Goal: Information Seeking & Learning: Learn about a topic

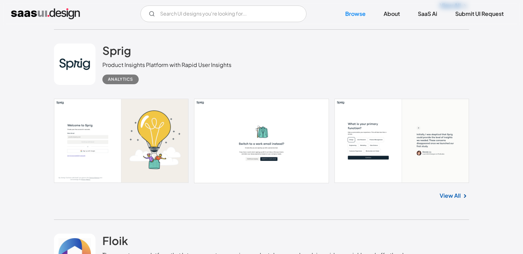
scroll to position [369, 0]
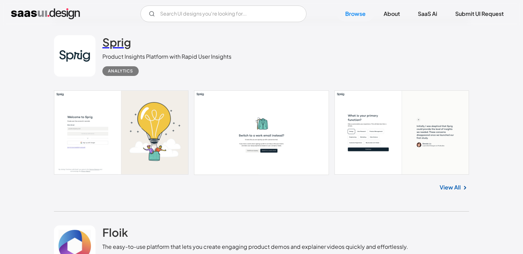
click at [109, 42] on h2 "Sprig" at bounding box center [116, 42] width 29 height 14
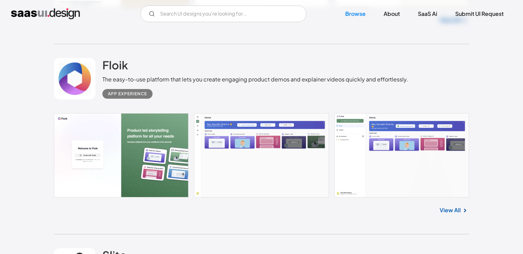
scroll to position [564, 0]
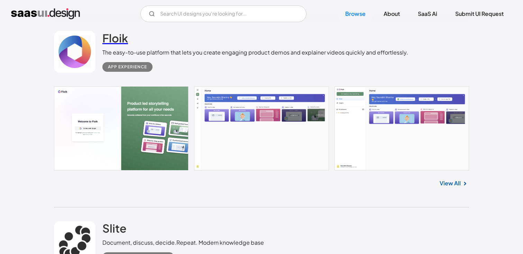
click at [119, 37] on h2 "Floik" at bounding box center [115, 38] width 26 height 14
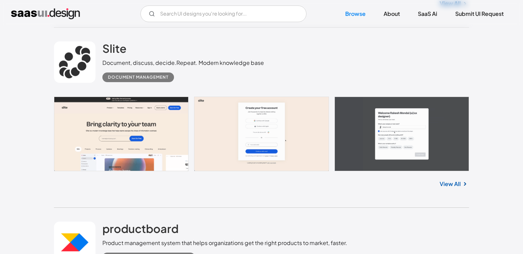
scroll to position [710, 0]
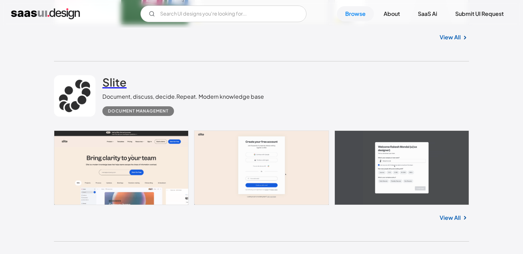
click at [124, 83] on h2 "Slite" at bounding box center [114, 82] width 24 height 14
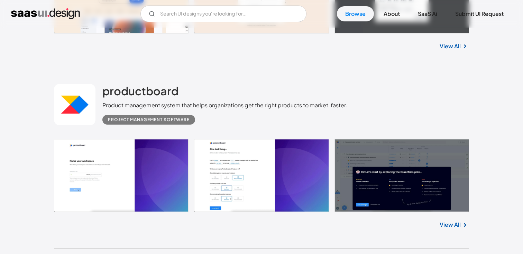
scroll to position [897, 0]
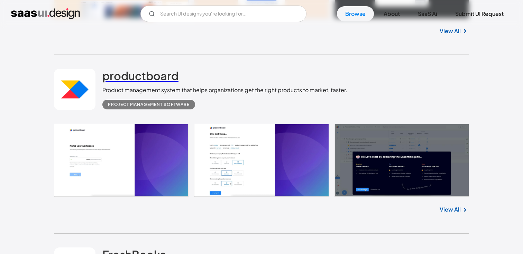
click at [115, 74] on h2 "productboard" at bounding box center [140, 76] width 76 height 14
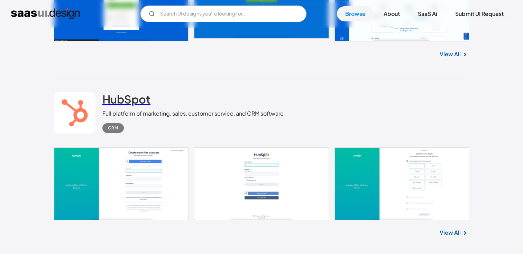
scroll to position [1233, 0]
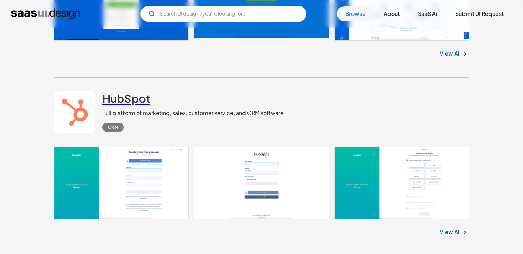
click at [136, 99] on h2 "HubSpot" at bounding box center [126, 99] width 48 height 14
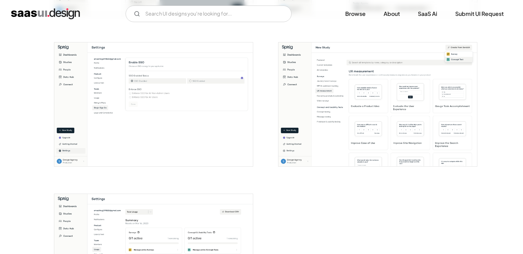
scroll to position [1342, 0]
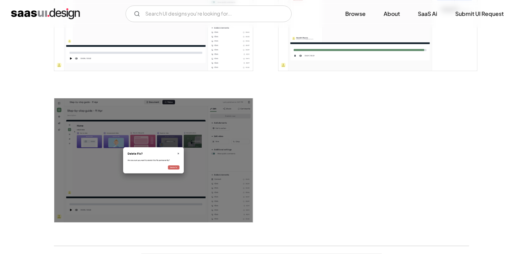
scroll to position [1126, 0]
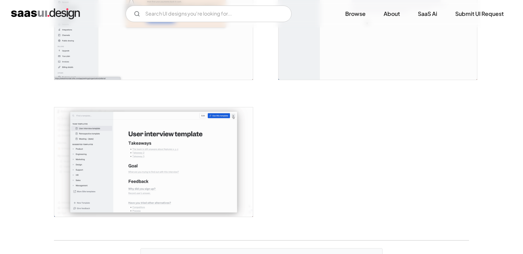
scroll to position [1780, 0]
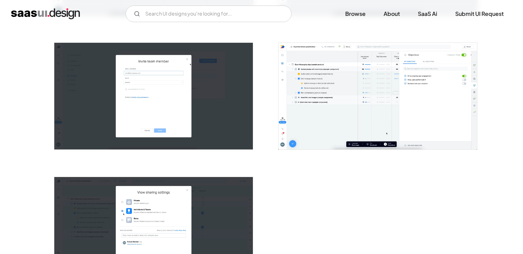
scroll to position [1191, 0]
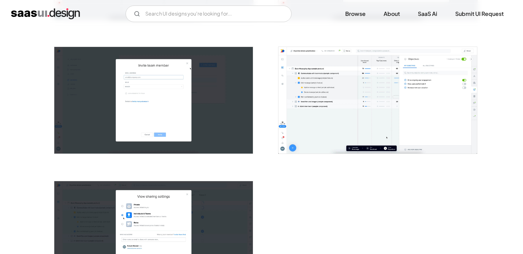
click at [159, 93] on img "open lightbox" at bounding box center [153, 100] width 198 height 107
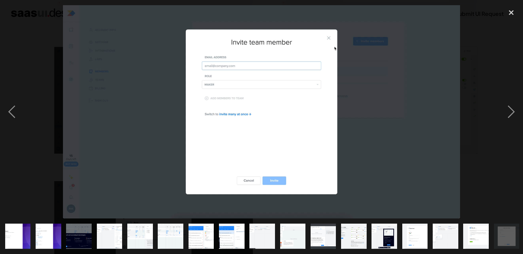
click at [402, 97] on img at bounding box center [261, 112] width 396 height 214
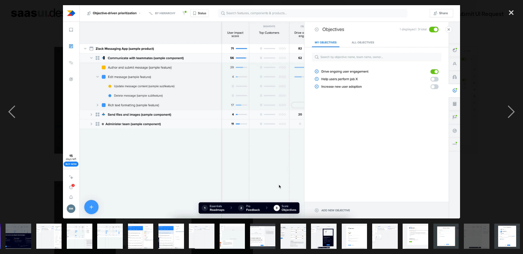
scroll to position [0, 63]
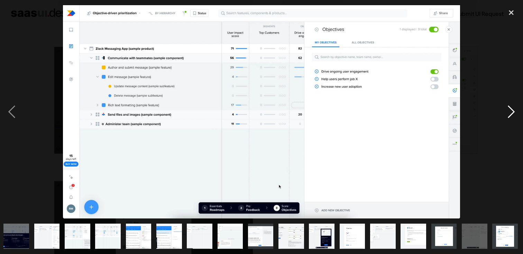
click at [503, 106] on div "next image" at bounding box center [511, 112] width 24 height 214
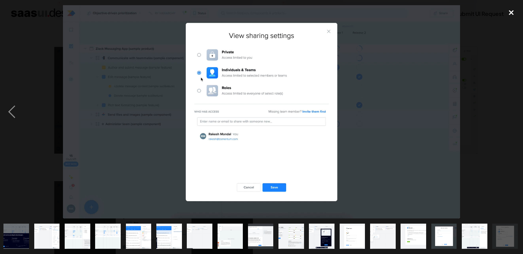
click at [511, 13] on div "close lightbox" at bounding box center [511, 12] width 24 height 15
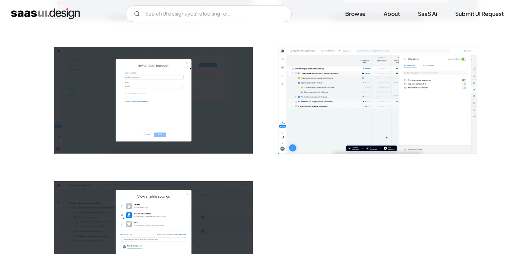
scroll to position [0, 0]
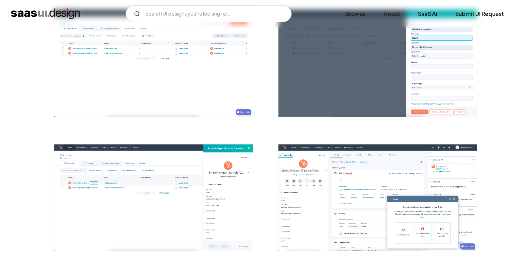
scroll to position [392, 0]
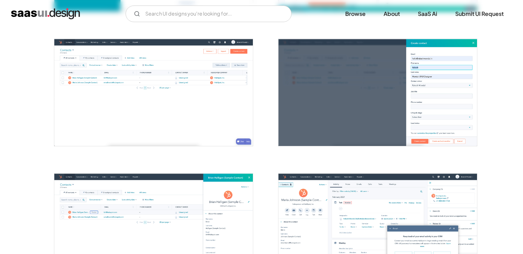
click at [200, 93] on img "open lightbox" at bounding box center [153, 92] width 198 height 107
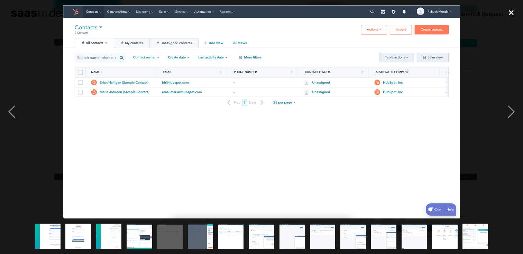
click at [508, 13] on div "close lightbox" at bounding box center [511, 12] width 24 height 15
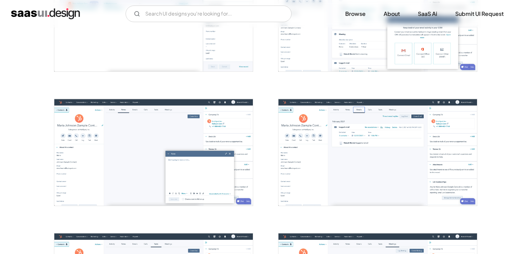
scroll to position [602, 0]
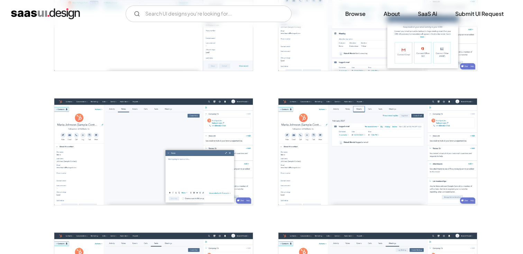
click at [343, 123] on img "open lightbox" at bounding box center [377, 152] width 198 height 107
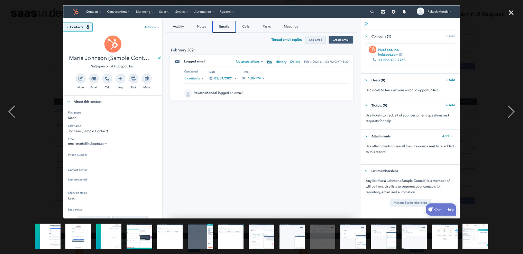
click at [482, 71] on div at bounding box center [261, 112] width 523 height 214
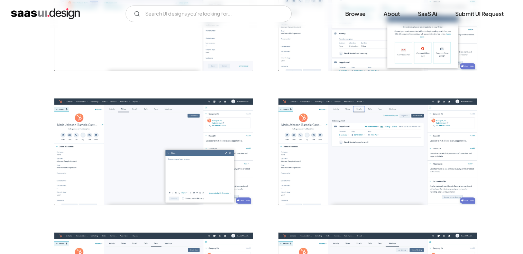
click at [203, 130] on img "open lightbox" at bounding box center [153, 152] width 198 height 107
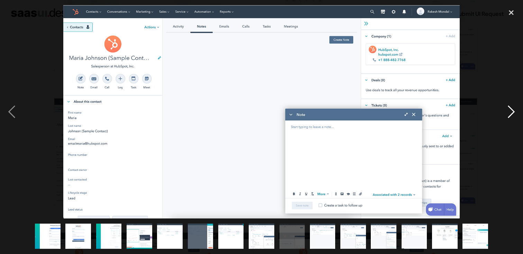
click at [501, 72] on div "next image" at bounding box center [511, 112] width 24 height 214
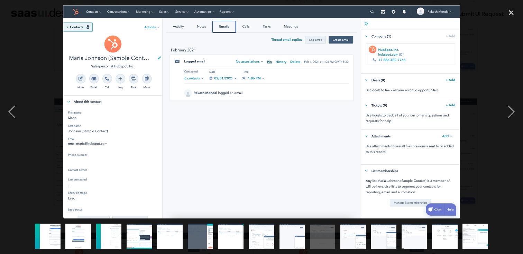
click at [495, 105] on div at bounding box center [261, 112] width 523 height 214
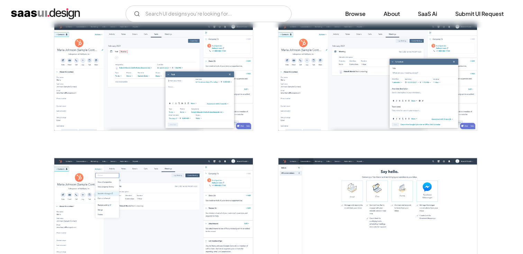
scroll to position [818, 0]
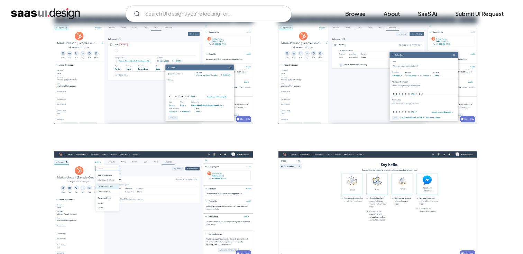
click at [221, 82] on img "open lightbox" at bounding box center [153, 70] width 198 height 107
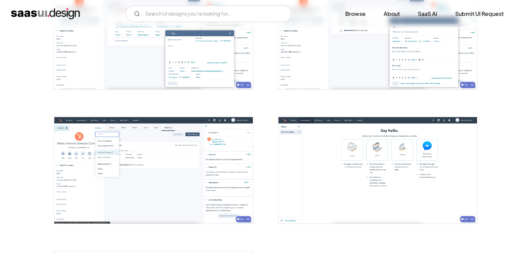
scroll to position [923, 0]
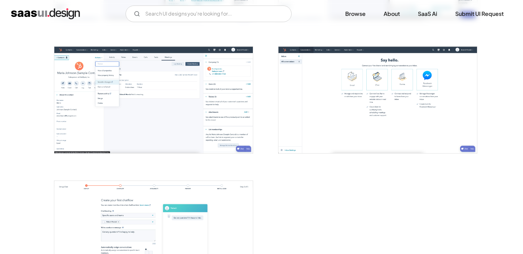
click at [328, 95] on img "open lightbox" at bounding box center [377, 100] width 198 height 107
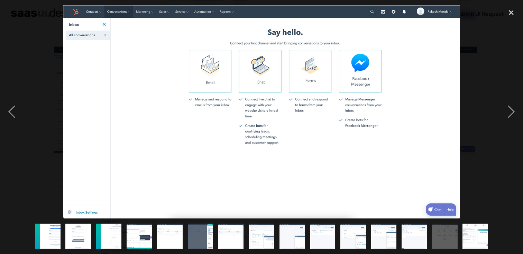
click at [480, 59] on div at bounding box center [261, 112] width 523 height 214
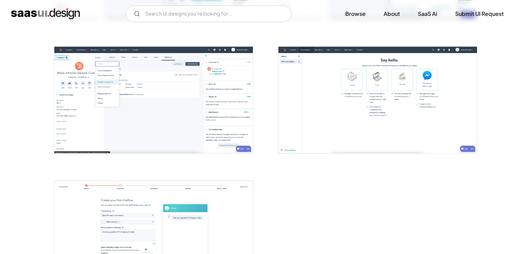
click at [383, 86] on img "open lightbox" at bounding box center [377, 100] width 198 height 107
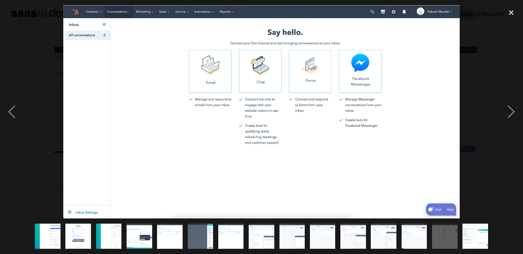
click at [468, 69] on div at bounding box center [261, 112] width 523 height 214
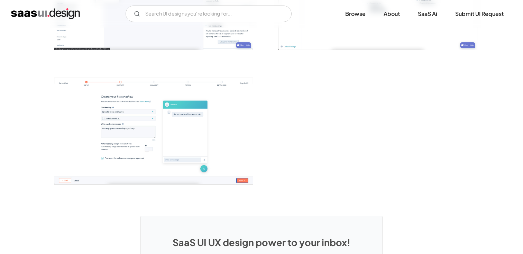
scroll to position [1030, 0]
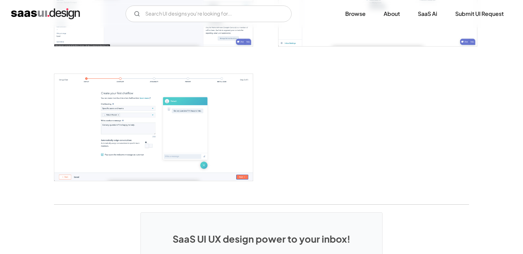
click at [148, 110] on img "open lightbox" at bounding box center [153, 127] width 198 height 107
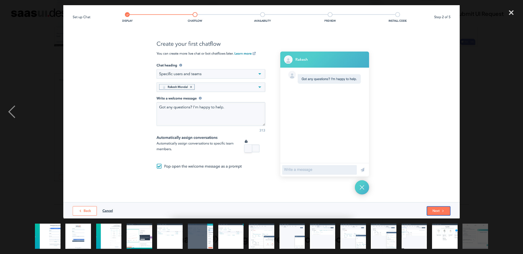
click at [471, 58] on div at bounding box center [261, 112] width 523 height 214
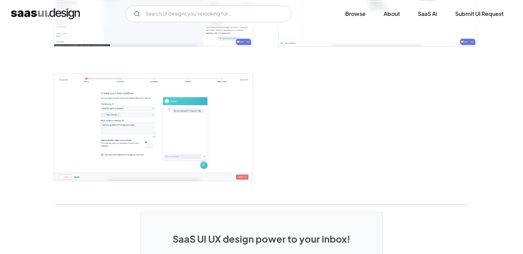
click at [72, 12] on img "home" at bounding box center [45, 13] width 69 height 11
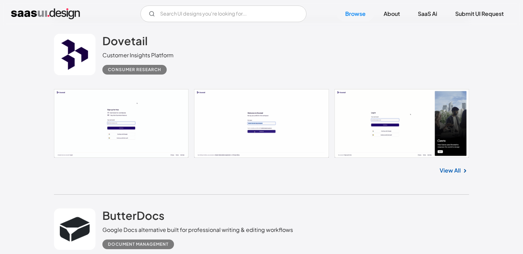
scroll to position [1461, 0]
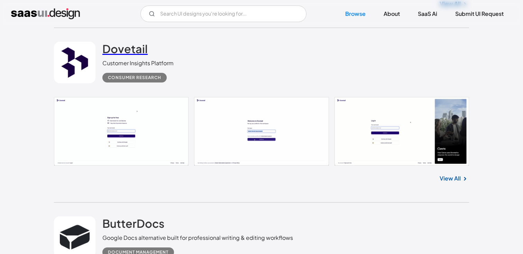
click at [133, 50] on h2 "Dovetail" at bounding box center [124, 49] width 45 height 14
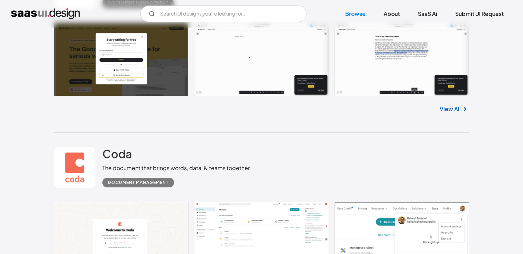
scroll to position [1788, 0]
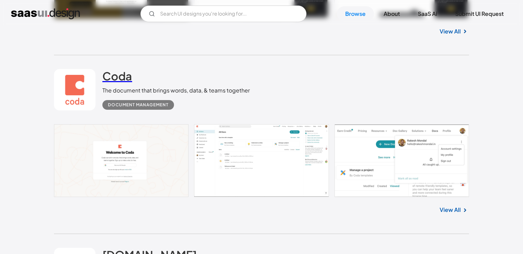
click at [115, 75] on h2 "Coda" at bounding box center [117, 76] width 30 height 14
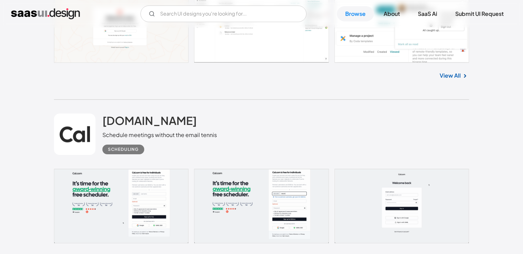
scroll to position [1967, 0]
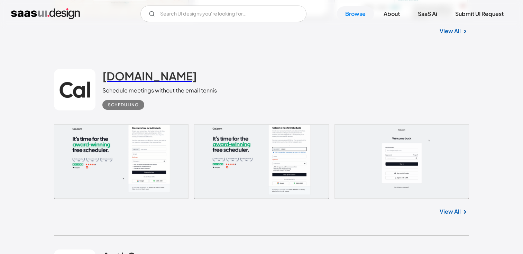
click at [122, 72] on h2 "[DOMAIN_NAME]" at bounding box center [149, 76] width 94 height 14
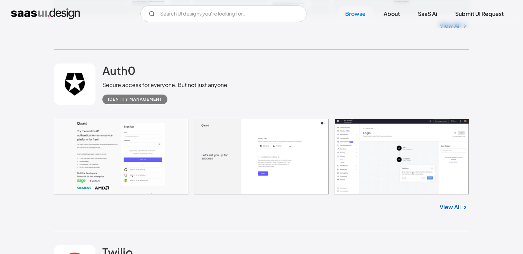
scroll to position [2152, 0]
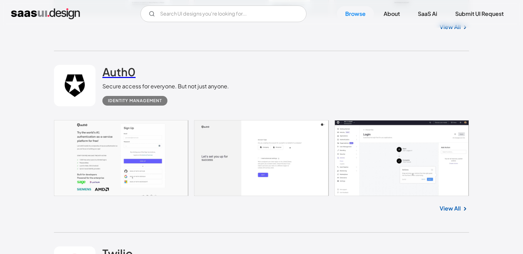
click at [123, 70] on h2 "Auth0" at bounding box center [118, 72] width 33 height 14
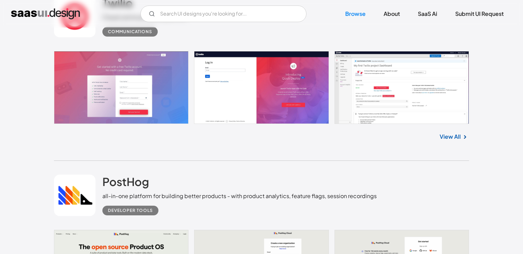
scroll to position [2350, 0]
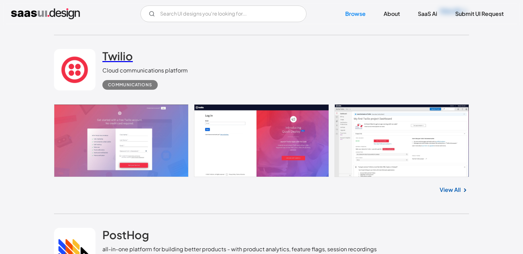
click at [123, 51] on h2 "Twilio" at bounding box center [117, 56] width 30 height 14
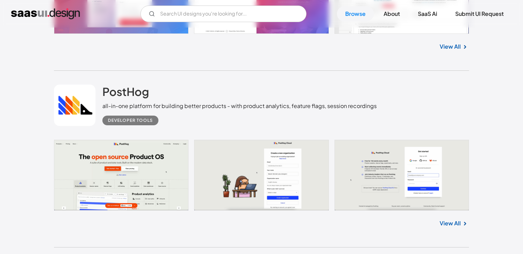
scroll to position [2494, 0]
click at [133, 91] on h2 "PostHog" at bounding box center [125, 91] width 47 height 14
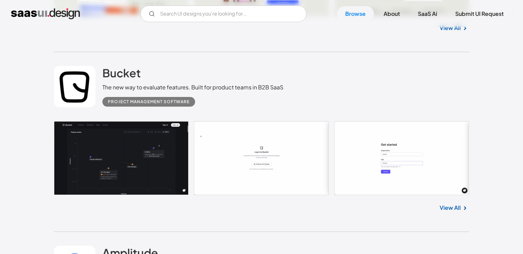
scroll to position [2723, 0]
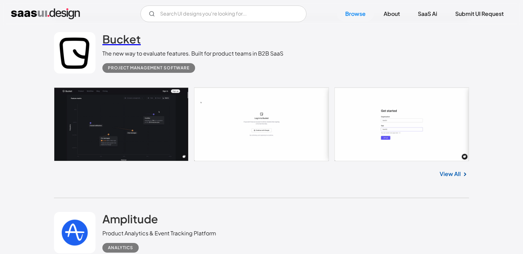
click at [109, 39] on h2 "Bucket" at bounding box center [121, 39] width 38 height 14
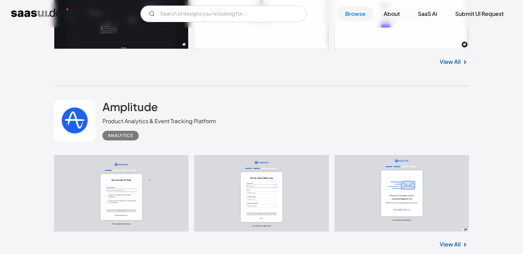
scroll to position [2793, 0]
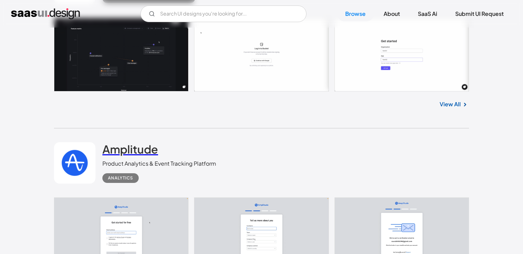
click at [140, 145] on h2 "Amplitude" at bounding box center [130, 149] width 56 height 14
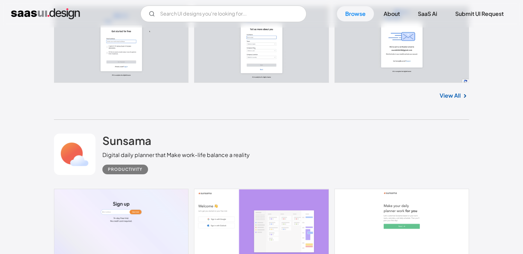
scroll to position [3011, 0]
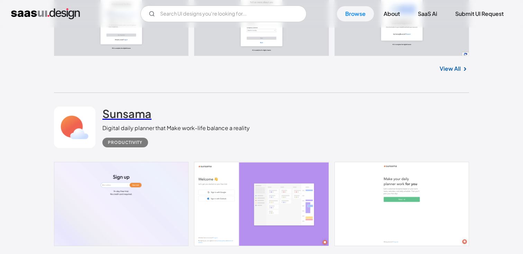
click at [146, 111] on h2 "Sunsama" at bounding box center [126, 114] width 49 height 14
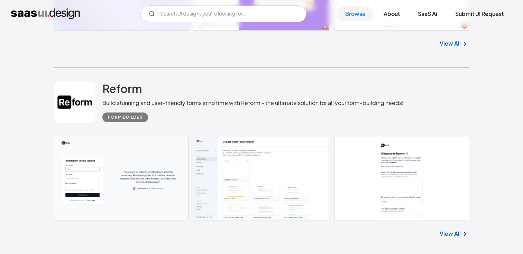
scroll to position [3230, 0]
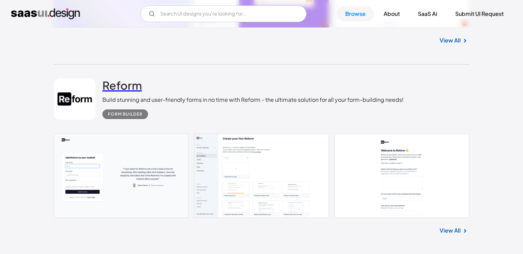
click at [123, 84] on h2 "Reform" at bounding box center [121, 85] width 39 height 14
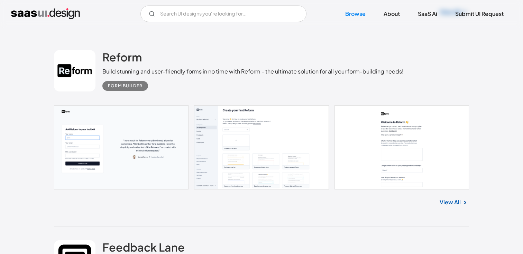
scroll to position [3439, 0]
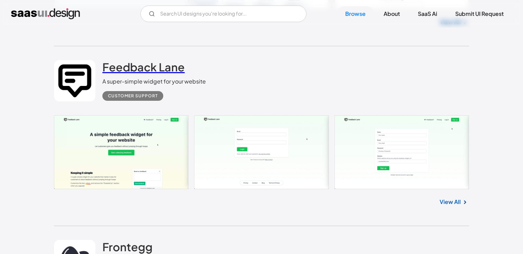
click at [162, 69] on h2 "Feedback Lane" at bounding box center [143, 67] width 82 height 14
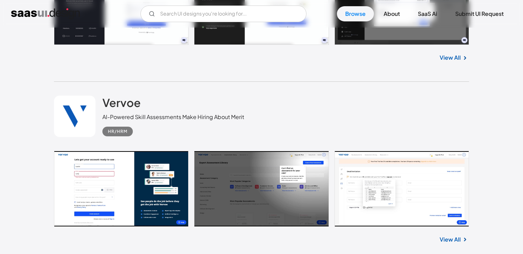
scroll to position [3764, 0]
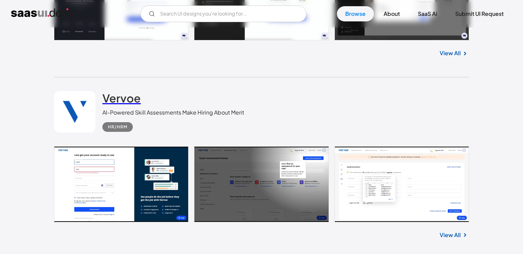
click at [134, 97] on h2 "Vervoe" at bounding box center [121, 98] width 38 height 14
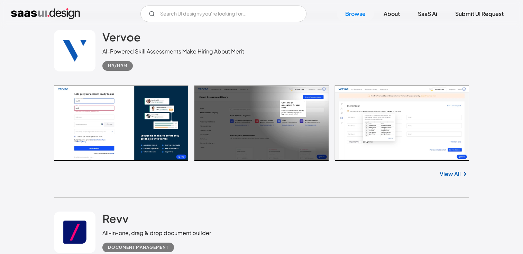
scroll to position [3982, 0]
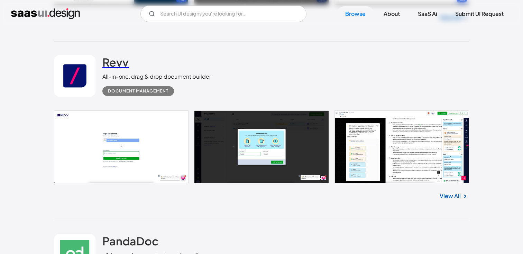
click at [119, 66] on h2 "Revv" at bounding box center [115, 62] width 26 height 14
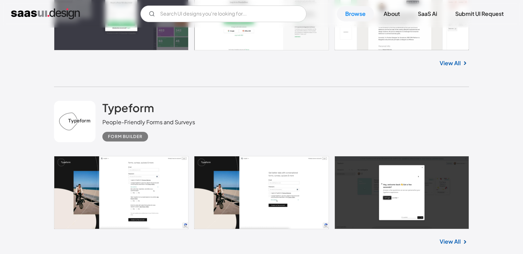
scroll to position [4295, 0]
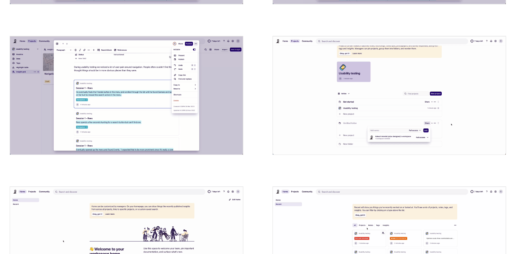
scroll to position [1565, 0]
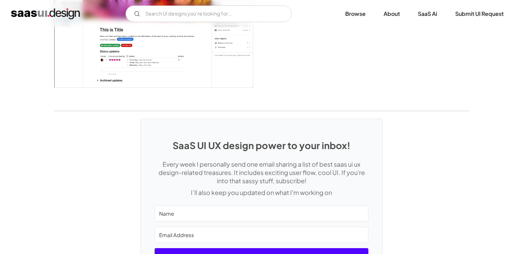
scroll to position [1838, 0]
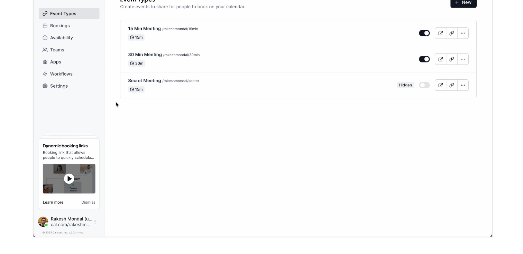
scroll to position [161, 0]
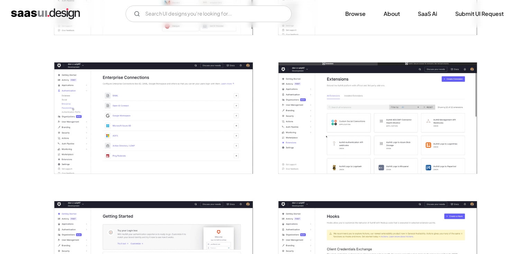
scroll to position [1074, 0]
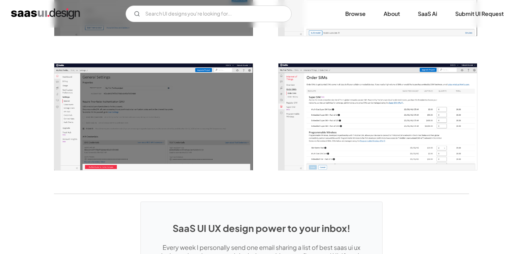
scroll to position [911, 0]
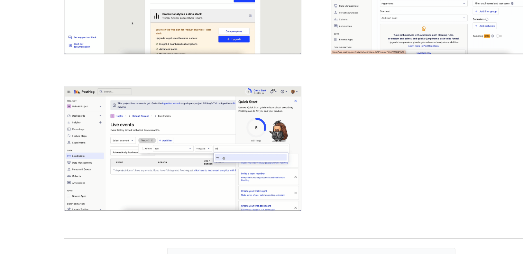
scroll to position [1656, 0]
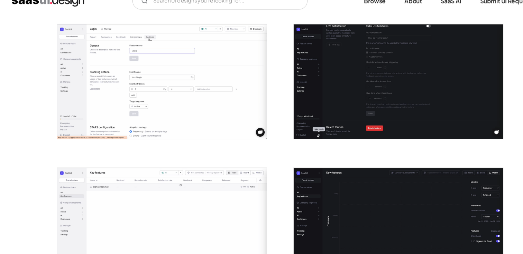
scroll to position [1368, 0]
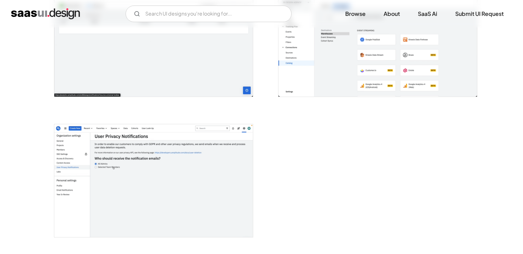
scroll to position [1617, 0]
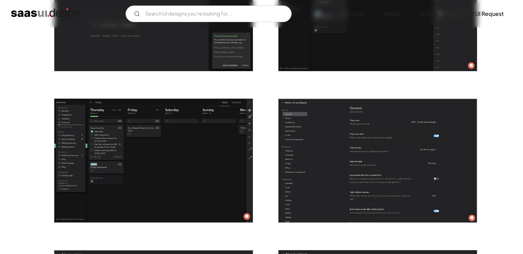
scroll to position [1442, 0]
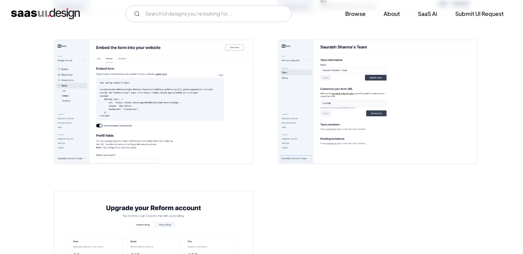
scroll to position [1387, 0]
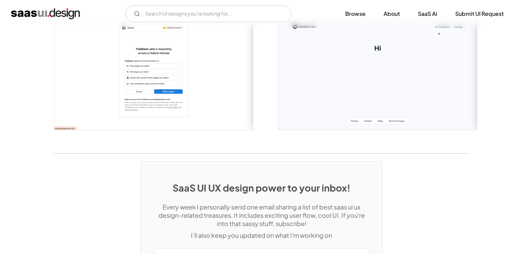
scroll to position [909, 0]
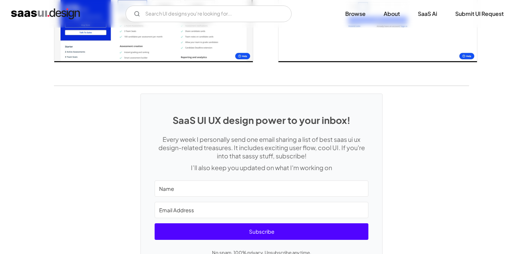
scroll to position [1523, 0]
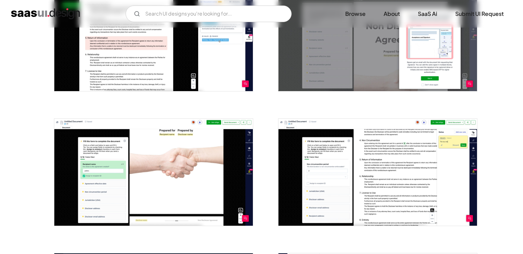
scroll to position [971, 0]
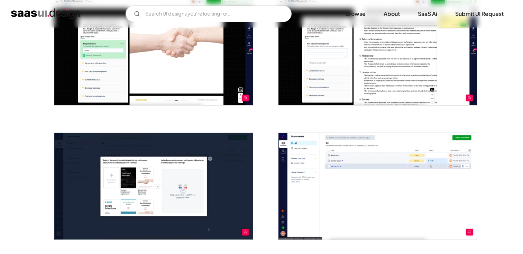
click at [369, 150] on img "open lightbox" at bounding box center [377, 186] width 198 height 107
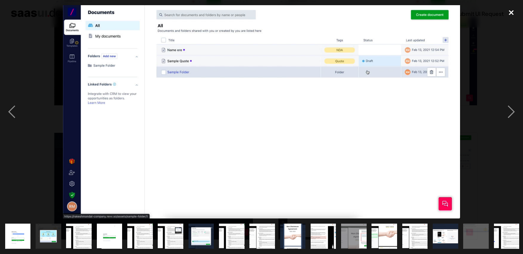
click at [509, 12] on div "close lightbox" at bounding box center [511, 12] width 24 height 15
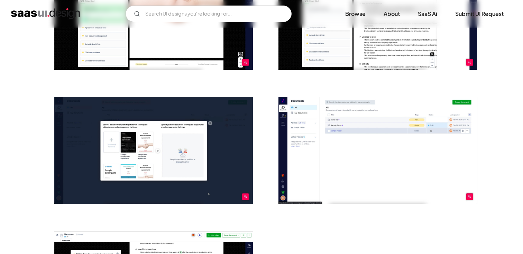
scroll to position [1009, 0]
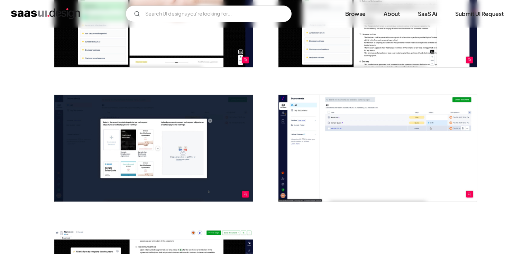
click at [412, 129] on img "open lightbox" at bounding box center [377, 148] width 198 height 107
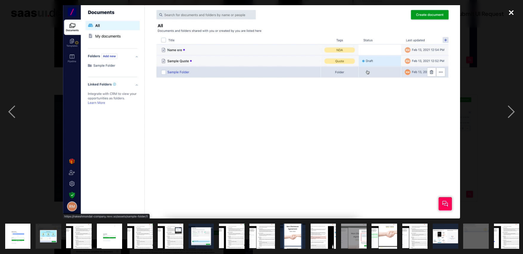
click at [513, 9] on div "close lightbox" at bounding box center [511, 12] width 24 height 15
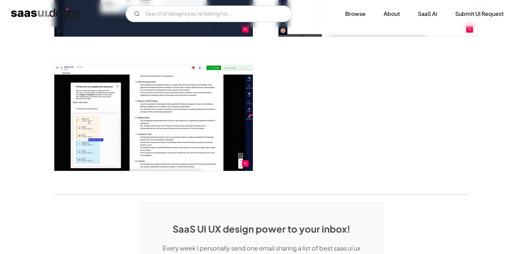
scroll to position [1173, 0]
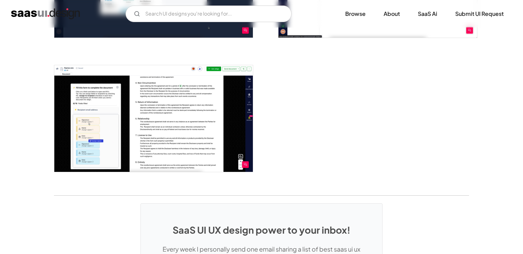
click at [92, 114] on img "open lightbox" at bounding box center [153, 118] width 198 height 107
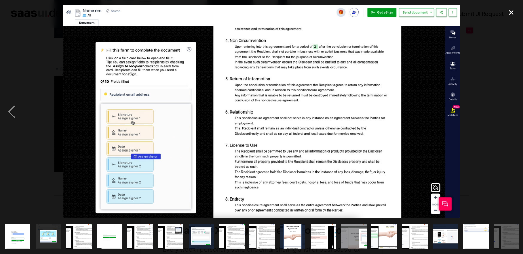
click at [513, 13] on div "close lightbox" at bounding box center [511, 12] width 24 height 15
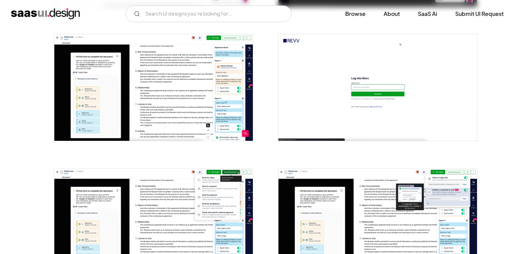
scroll to position [414, 0]
